Goal: Find specific page/section

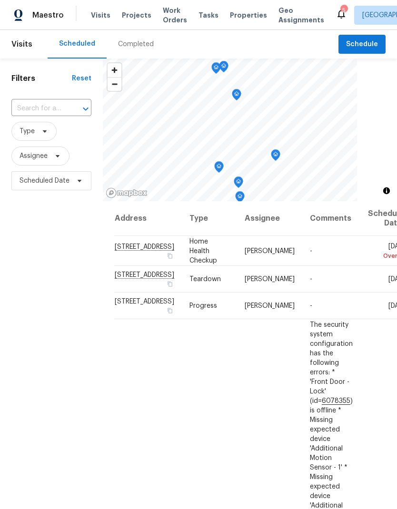
scroll to position [0, 0]
click at [235, 13] on span "Properties" at bounding box center [248, 15] width 37 height 10
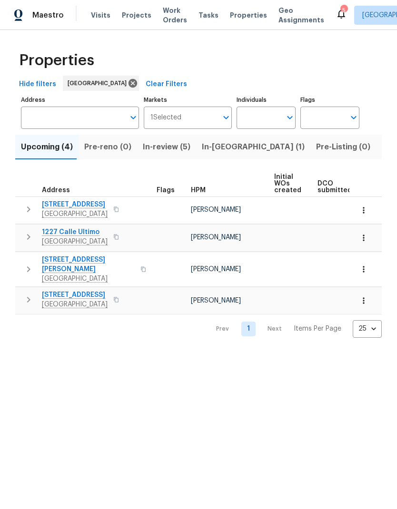
click at [382, 142] on span "Listed (28)" at bounding box center [402, 146] width 41 height 13
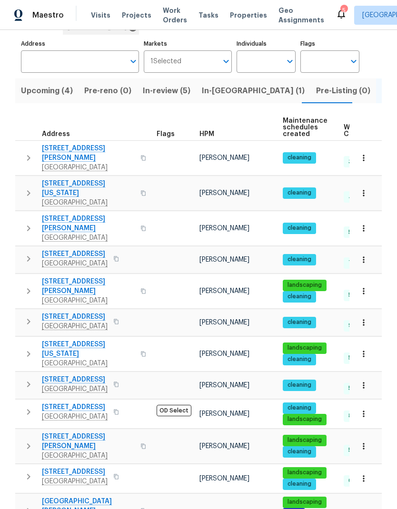
scroll to position [61, 0]
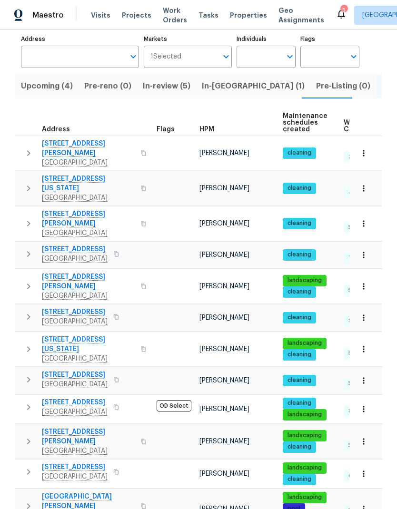
click at [72, 307] on span "[STREET_ADDRESS]" at bounding box center [75, 312] width 66 height 10
